Goal: Register for event/course

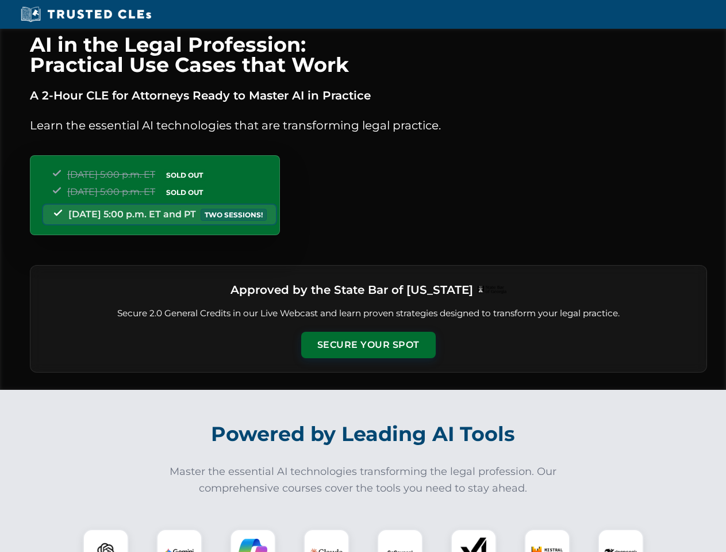
click at [368, 345] on button "Secure Your Spot" at bounding box center [368, 345] width 135 height 26
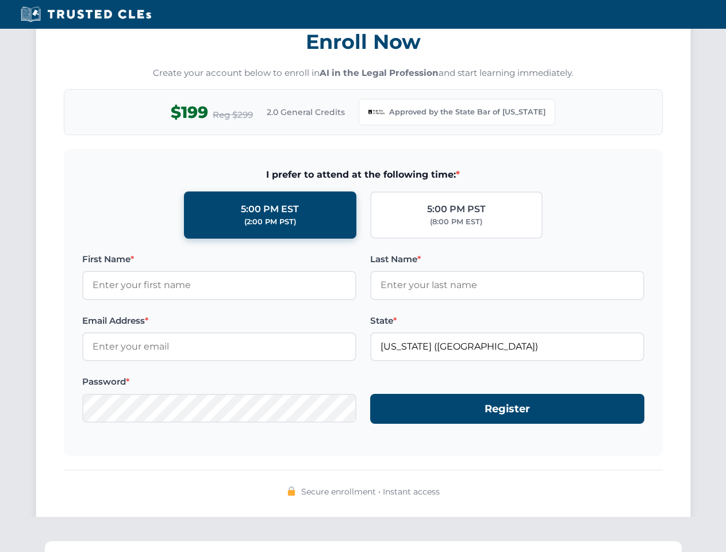
scroll to position [1121, 0]
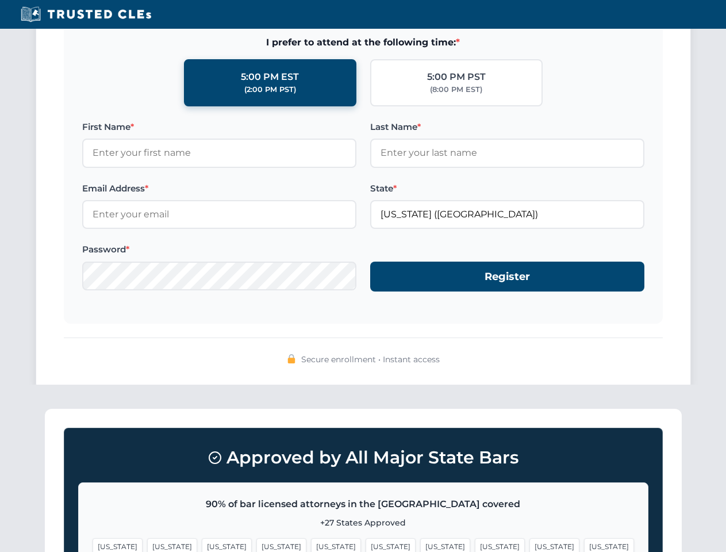
click at [530, 540] on span "[US_STATE]" at bounding box center [555, 546] width 50 height 17
